Goal: Information Seeking & Learning: Learn about a topic

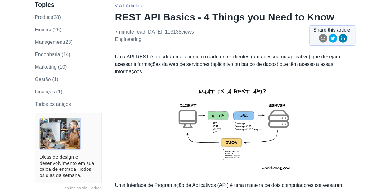
scroll to position [39, 0]
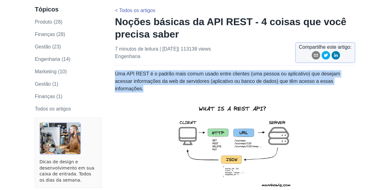
drag, startPoint x: 345, startPoint y: 83, endPoint x: 115, endPoint y: 74, distance: 230.3
click at [115, 74] on p "Uma API REST é o padrão mais comum usado entre clientes (uma pessoa ou aplicati…" at bounding box center [235, 81] width 241 height 22
drag, startPoint x: 115, startPoint y: 74, endPoint x: 126, endPoint y: 78, distance: 11.6
copy p "Uma API REST é o padrão mais comum usado entre clientes (uma pessoa ou aplicati…"
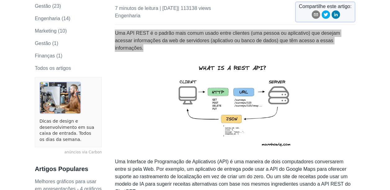
scroll to position [70, 0]
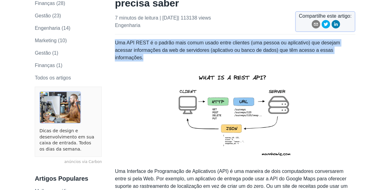
click at [233, 46] on p "Uma API REST é o padrão mais comum usado entre clientes (uma pessoa ou aplicati…" at bounding box center [235, 50] width 241 height 22
click at [186, 52] on p "Uma API REST é o padrão mais comum usado entre clientes (uma pessoa ou aplicati…" at bounding box center [235, 50] width 241 height 22
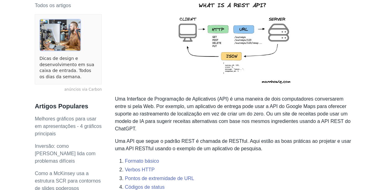
scroll to position [164, 0]
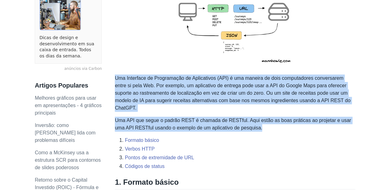
drag, startPoint x: 116, startPoint y: 68, endPoint x: 250, endPoint y: 116, distance: 142.2
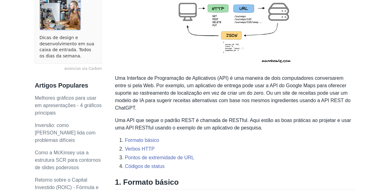
drag, startPoint x: 250, startPoint y: 116, endPoint x: 237, endPoint y: 124, distance: 15.4
click at [237, 137] on li "Formato básico" at bounding box center [240, 140] width 231 height 7
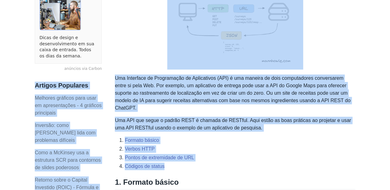
drag, startPoint x: 180, startPoint y: 152, endPoint x: 115, endPoint y: 69, distance: 105.9
drag, startPoint x: 115, startPoint y: 69, endPoint x: 148, endPoint y: 102, distance: 47.0
click at [148, 117] on p "Uma API que segue o padrão REST é chamada de RESTful. Aqui estão as boas prátic…" at bounding box center [235, 124] width 241 height 15
click at [214, 163] on li "Códigos de status" at bounding box center [240, 166] width 231 height 7
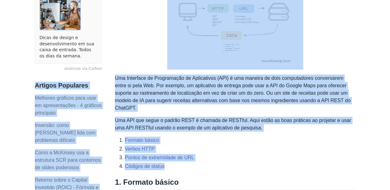
click at [244, 145] on li "Verbos HTTP" at bounding box center [240, 148] width 231 height 7
click at [260, 117] on p "Uma API que segue o padrão REST é chamada de RESTful. Aqui estão as boas prátic…" at bounding box center [235, 124] width 241 height 15
click at [218, 117] on p "Uma API que segue o padrão REST é chamada de RESTful. Aqui estão as boas prátic…" at bounding box center [235, 124] width 241 height 15
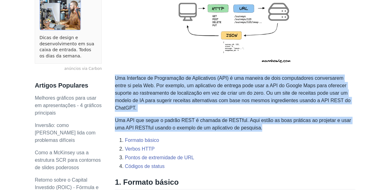
drag, startPoint x: 252, startPoint y: 114, endPoint x: 116, endPoint y: 71, distance: 142.6
copy div "Uma Interface de Programação de Aplicativos (API) é uma maneira de dois computa…"
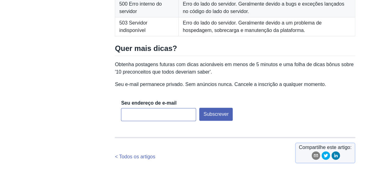
scroll to position [1243, 0]
